Goal: Check status: Check status

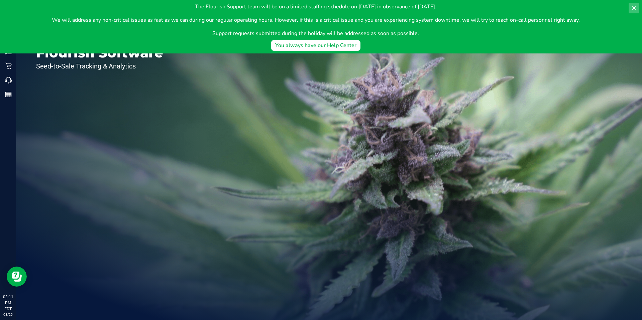
click at [634, 5] on icon at bounding box center [633, 7] width 5 height 5
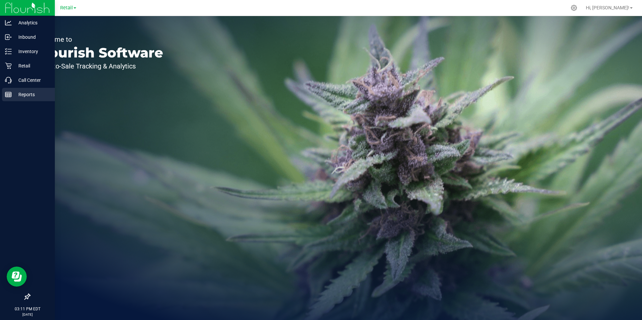
click at [8, 95] on icon at bounding box center [8, 94] width 7 height 7
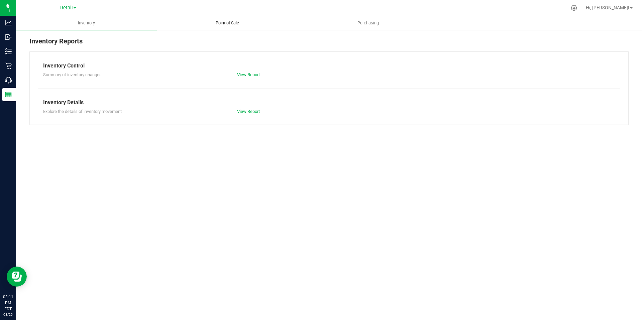
click at [234, 19] on uib-tab-heading "Point of Sale" at bounding box center [227, 22] width 140 height 13
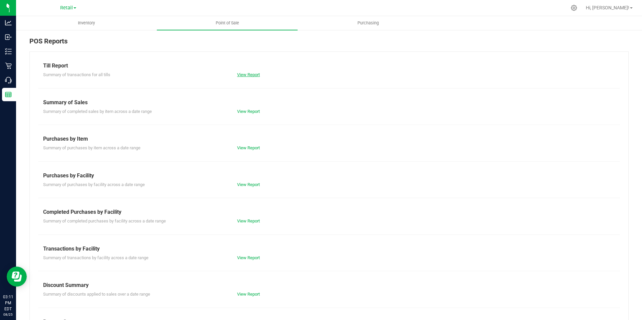
click at [241, 74] on link "View Report" at bounding box center [248, 74] width 23 height 5
